Goal: Information Seeking & Learning: Check status

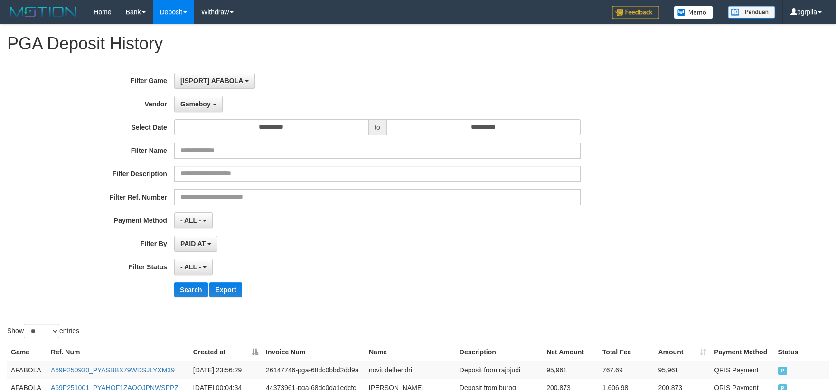
select select "**********"
select select "**"
click at [187, 293] on button "Search" at bounding box center [191, 289] width 34 height 15
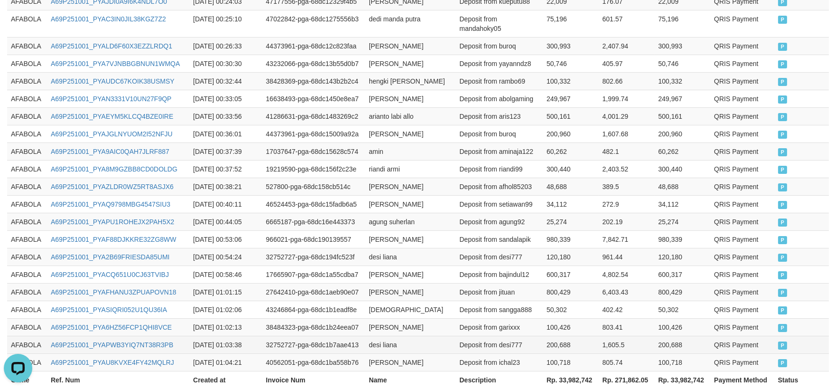
scroll to position [524, 0]
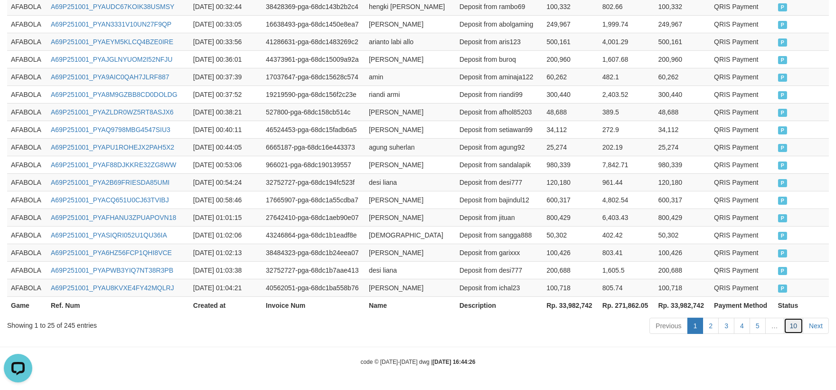
click at [793, 326] on link "10" at bounding box center [794, 326] width 20 height 16
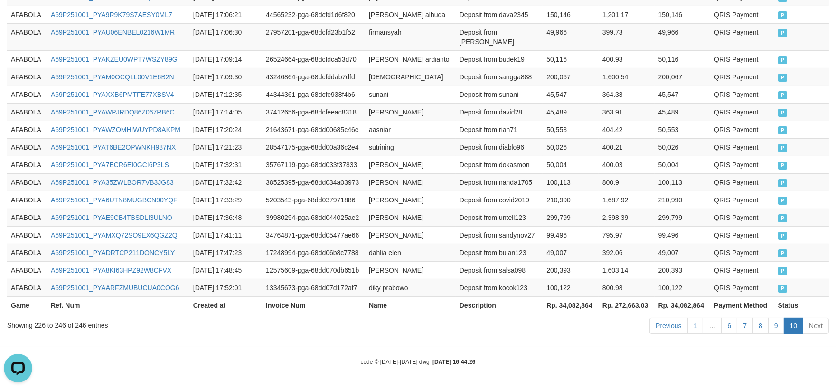
scroll to position [434, 0]
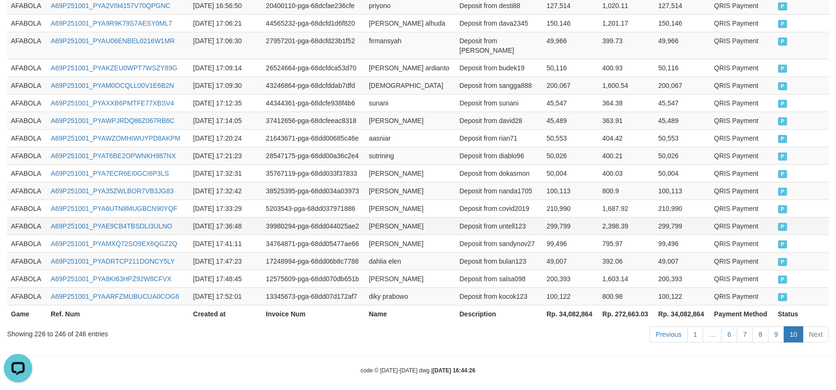
click at [549, 217] on td "299,799" at bounding box center [571, 226] width 56 height 18
click at [774, 326] on link "9" at bounding box center [776, 334] width 16 height 16
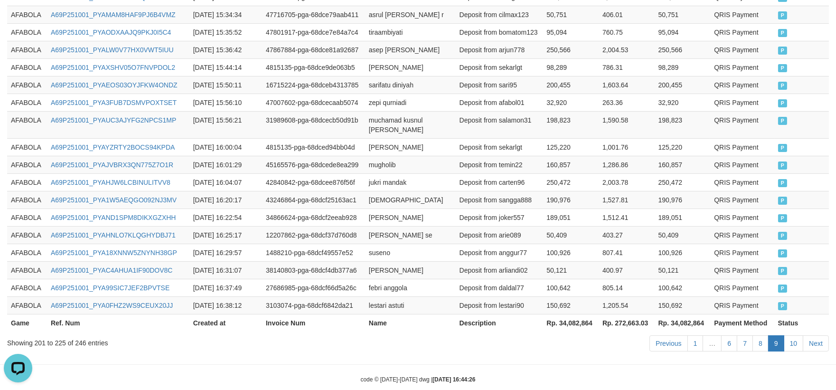
click at [567, 261] on td "50,121" at bounding box center [571, 270] width 56 height 18
click at [760, 335] on link "8" at bounding box center [760, 343] width 16 height 16
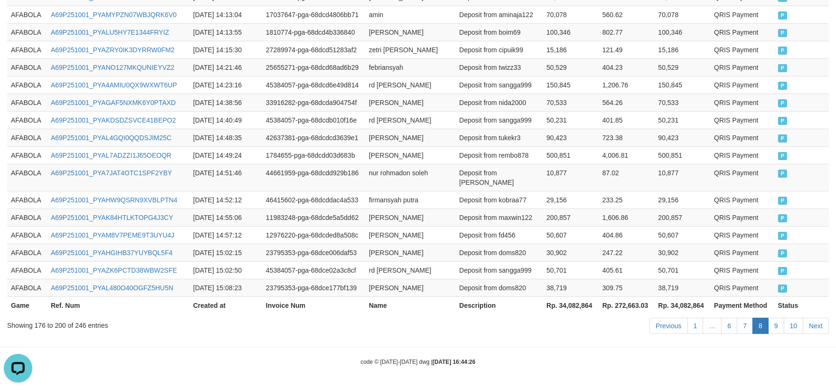
scroll to position [505, 0]
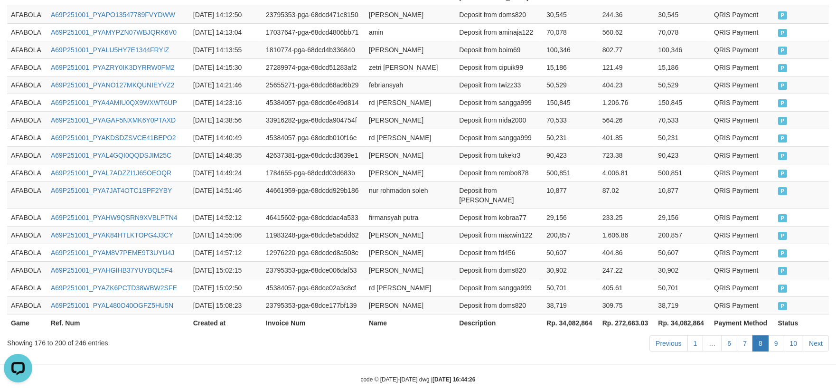
click at [489, 226] on td "Deposit from maxwin122" at bounding box center [498, 235] width 87 height 18
click at [799, 335] on link "10" at bounding box center [794, 343] width 20 height 16
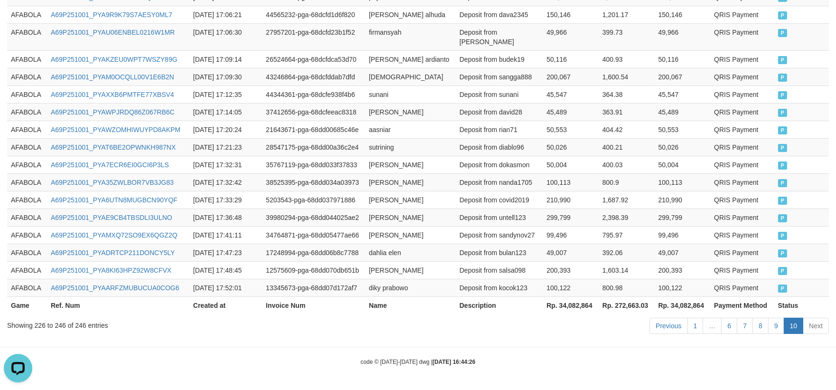
scroll to position [434, 0]
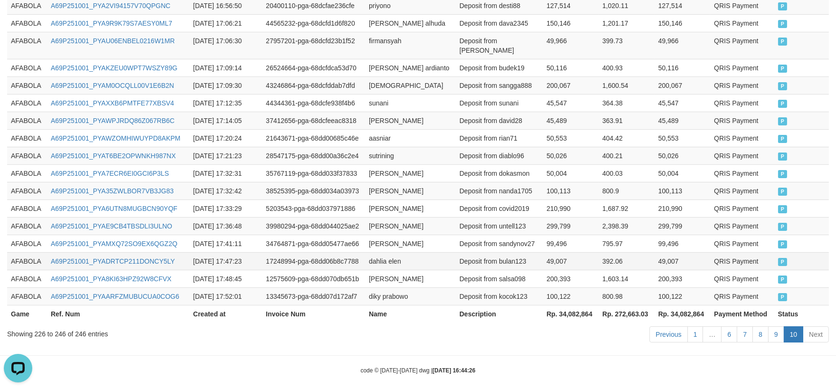
click at [635, 252] on td "392.06" at bounding box center [627, 261] width 56 height 18
click at [778, 329] on link "9" at bounding box center [776, 334] width 16 height 16
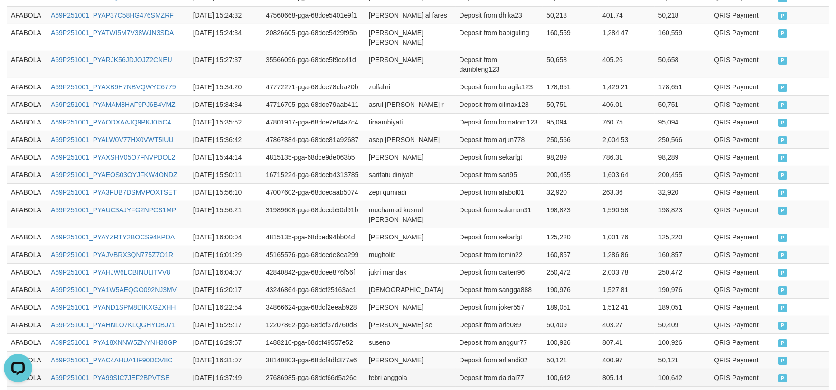
scroll to position [524, 0]
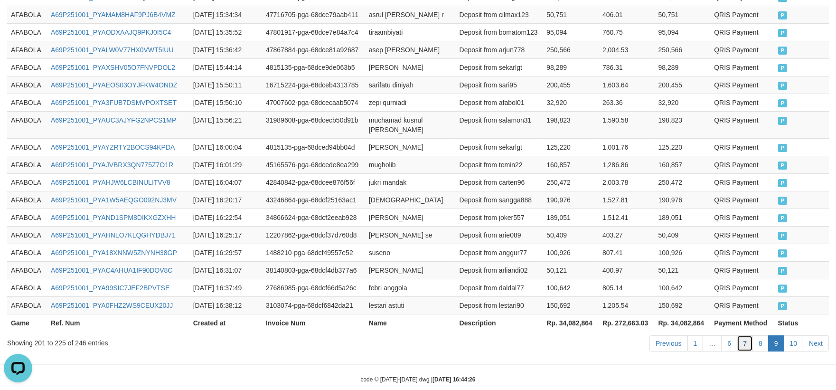
click at [743, 335] on link "7" at bounding box center [745, 343] width 16 height 16
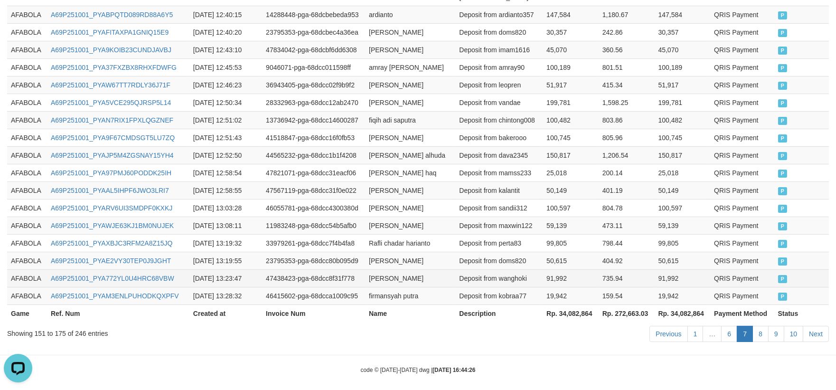
click at [637, 272] on td "735.94" at bounding box center [627, 278] width 56 height 18
click at [784, 329] on link "9" at bounding box center [776, 334] width 16 height 16
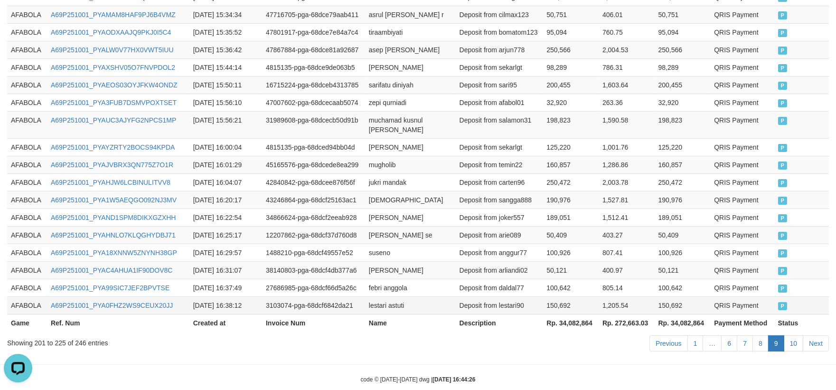
click at [681, 296] on td "150,692" at bounding box center [683, 305] width 56 height 18
click at [800, 335] on link "10" at bounding box center [794, 343] width 20 height 16
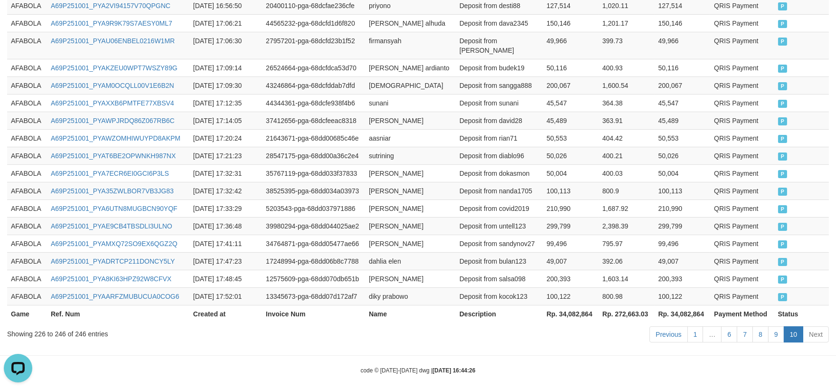
click at [673, 287] on td "100,122" at bounding box center [683, 296] width 56 height 18
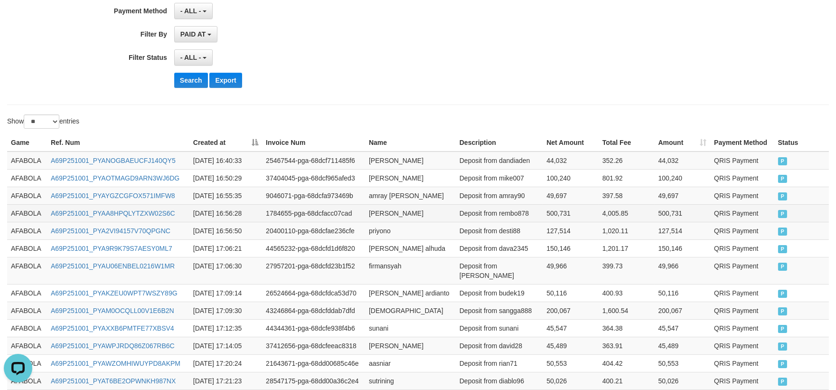
click at [39, 218] on td "AFABOLA" at bounding box center [27, 213] width 40 height 18
click at [28, 215] on td "AFABOLA" at bounding box center [27, 213] width 40 height 18
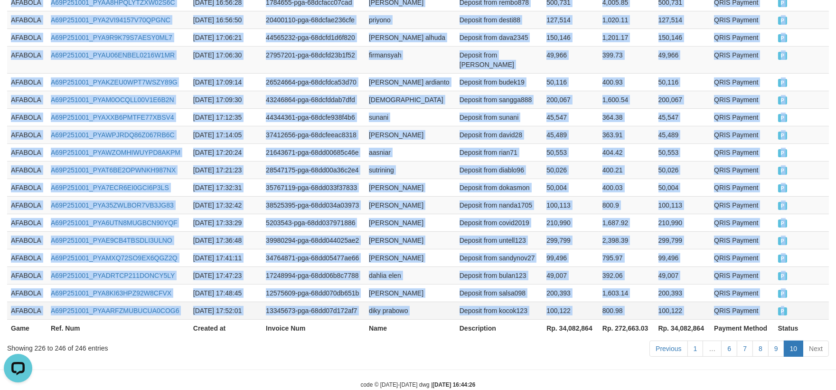
click at [787, 309] on td "P" at bounding box center [801, 310] width 55 height 18
copy tbody "AFABOLA A69P251001_PYAA8HPQLYTZXW02S6C [DATE] 16:56:28 1784655-pga-68dcfacc07ca…"
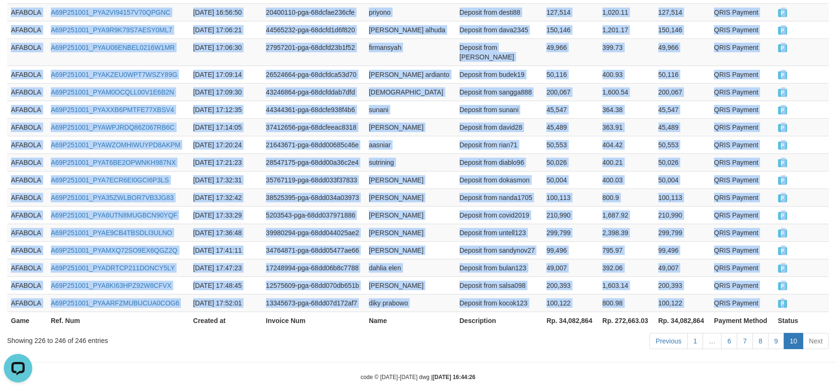
scroll to position [435, 0]
